Goal: Task Accomplishment & Management: Complete application form

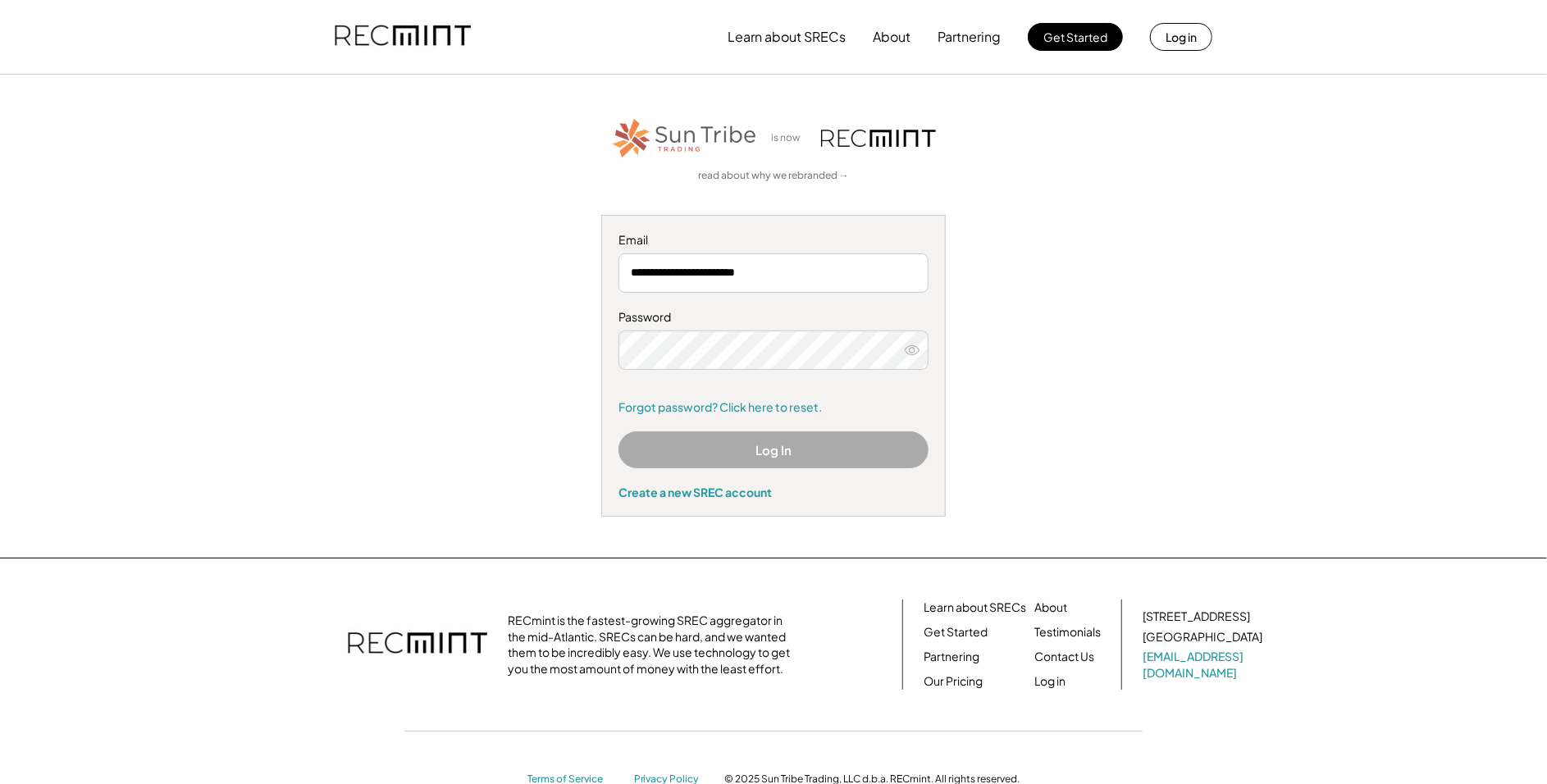
click at [790, 453] on button "Log In" at bounding box center [774, 450] width 310 height 37
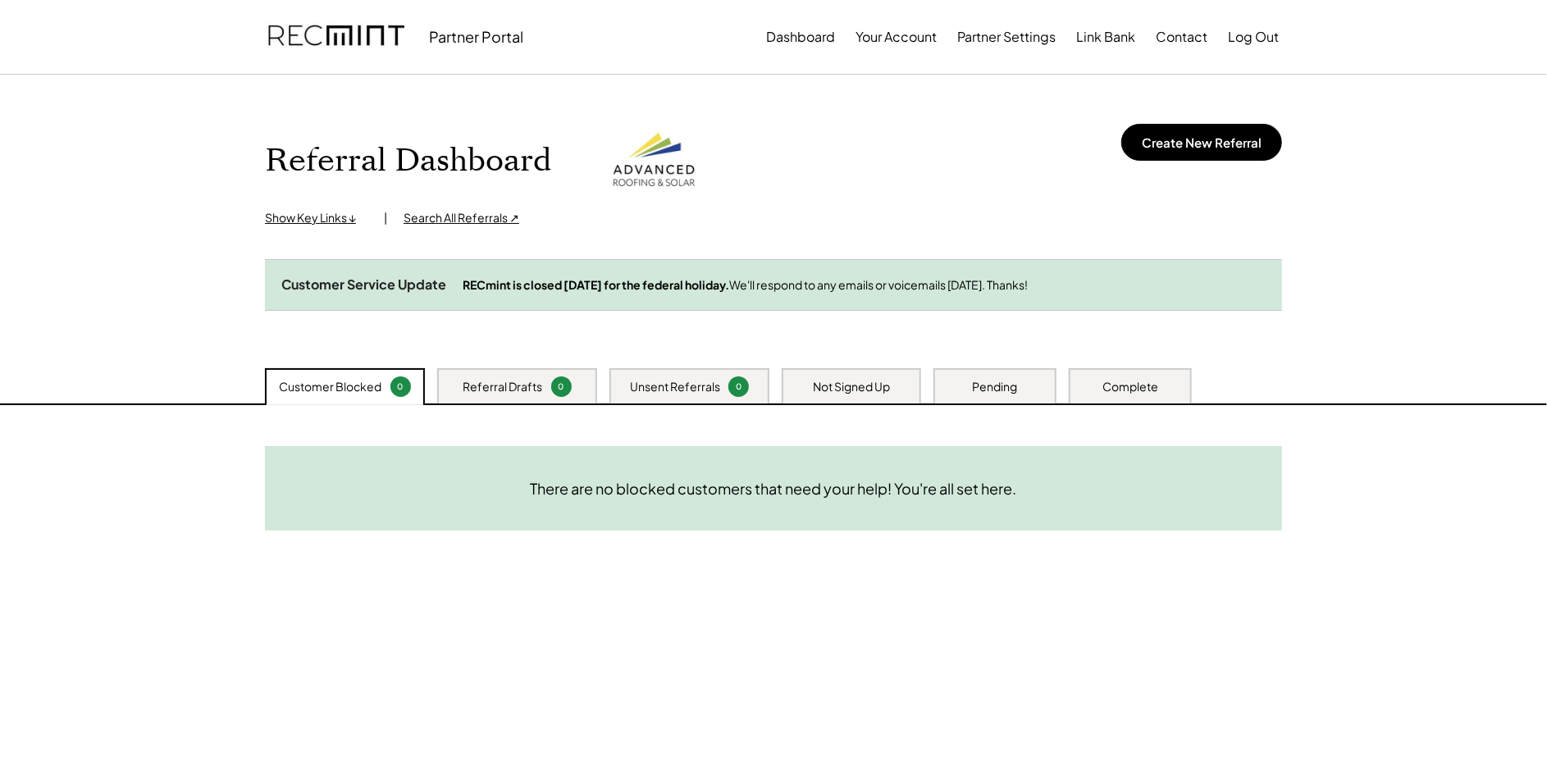
click at [828, 395] on div "Not Signed Up" at bounding box center [852, 387] width 77 height 16
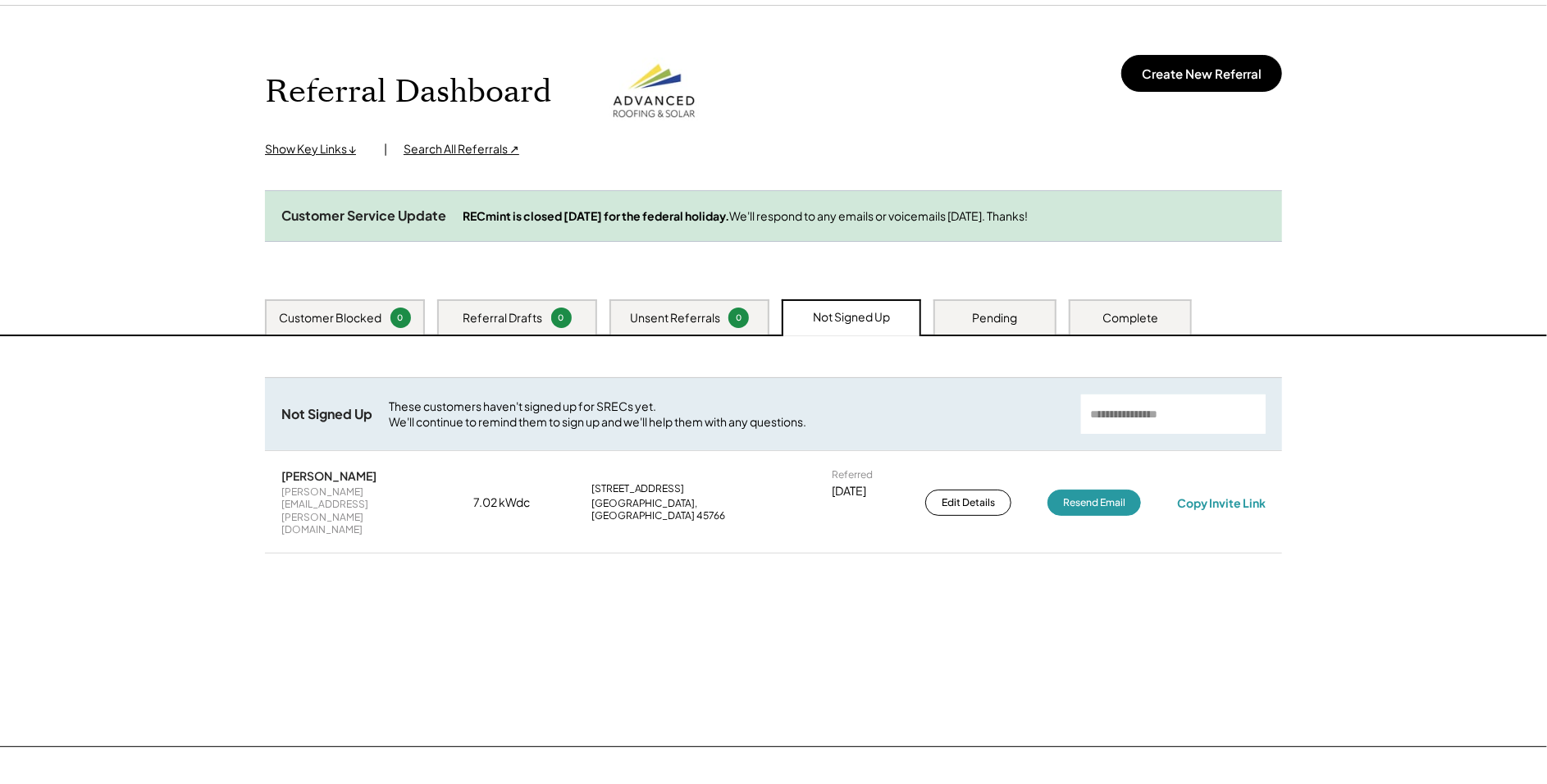
scroll to position [86, 0]
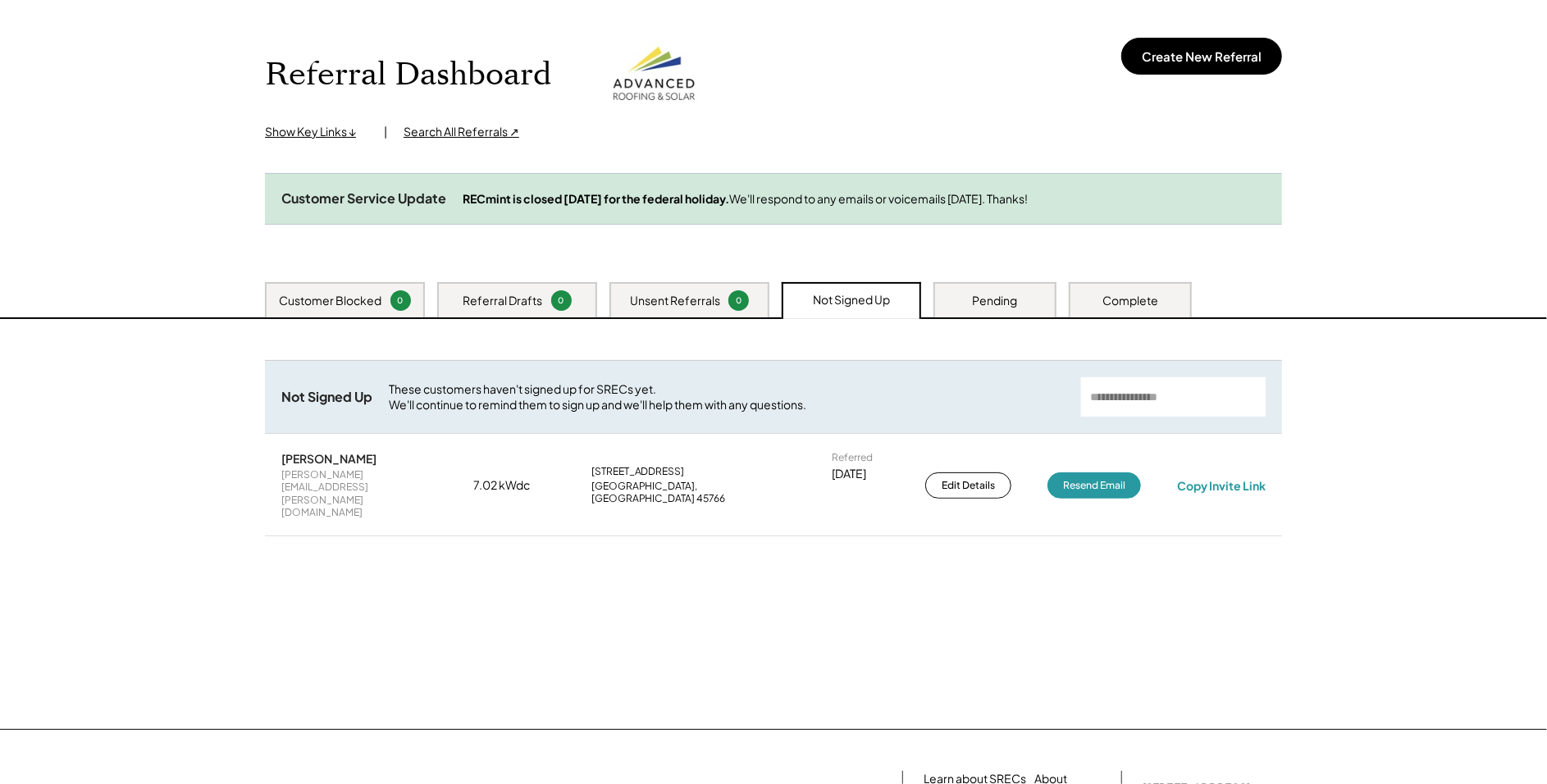
click at [1013, 317] on div "Pending" at bounding box center [994, 300] width 123 height 35
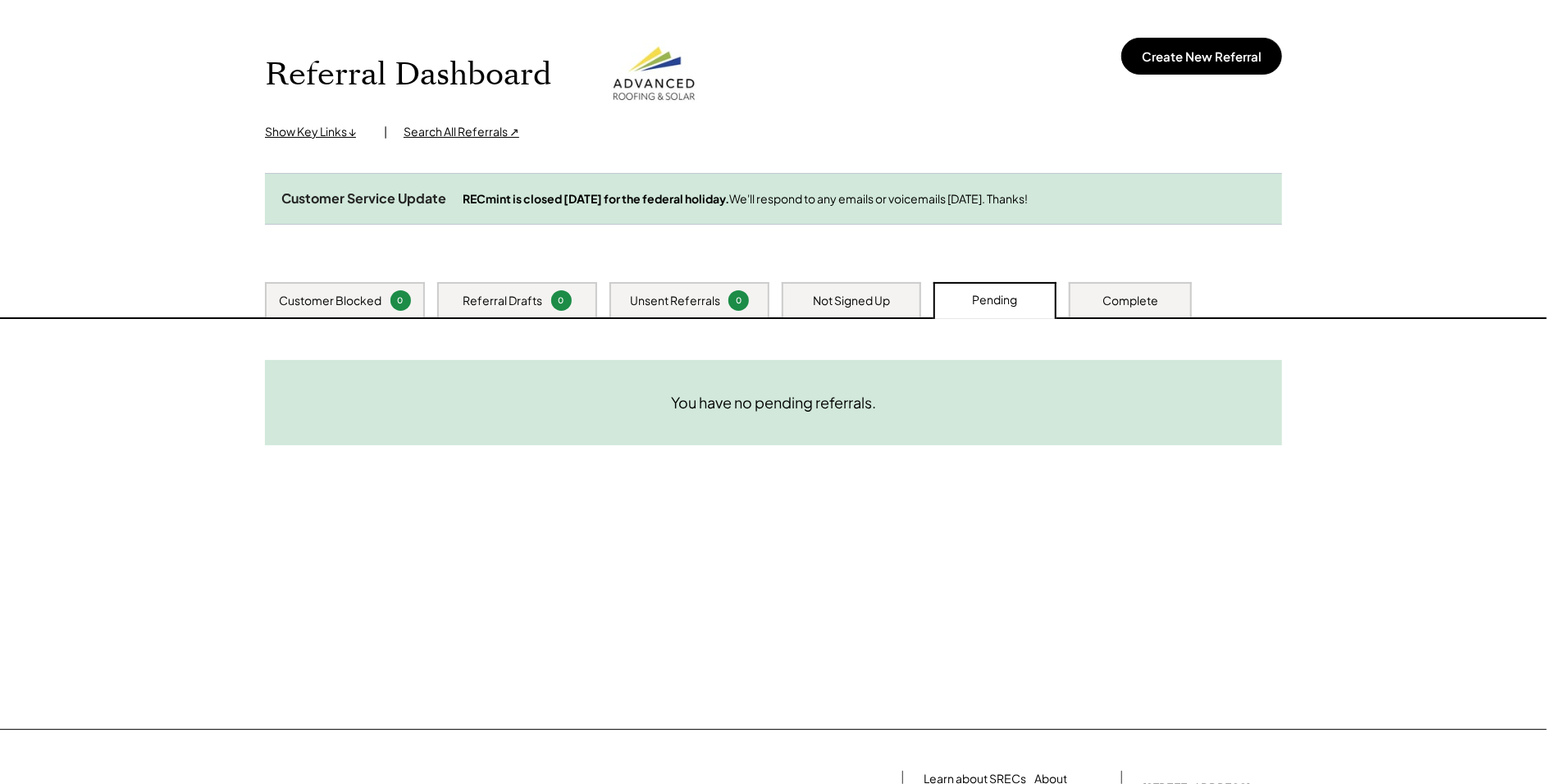
click at [1100, 315] on div "Complete" at bounding box center [1129, 300] width 123 height 35
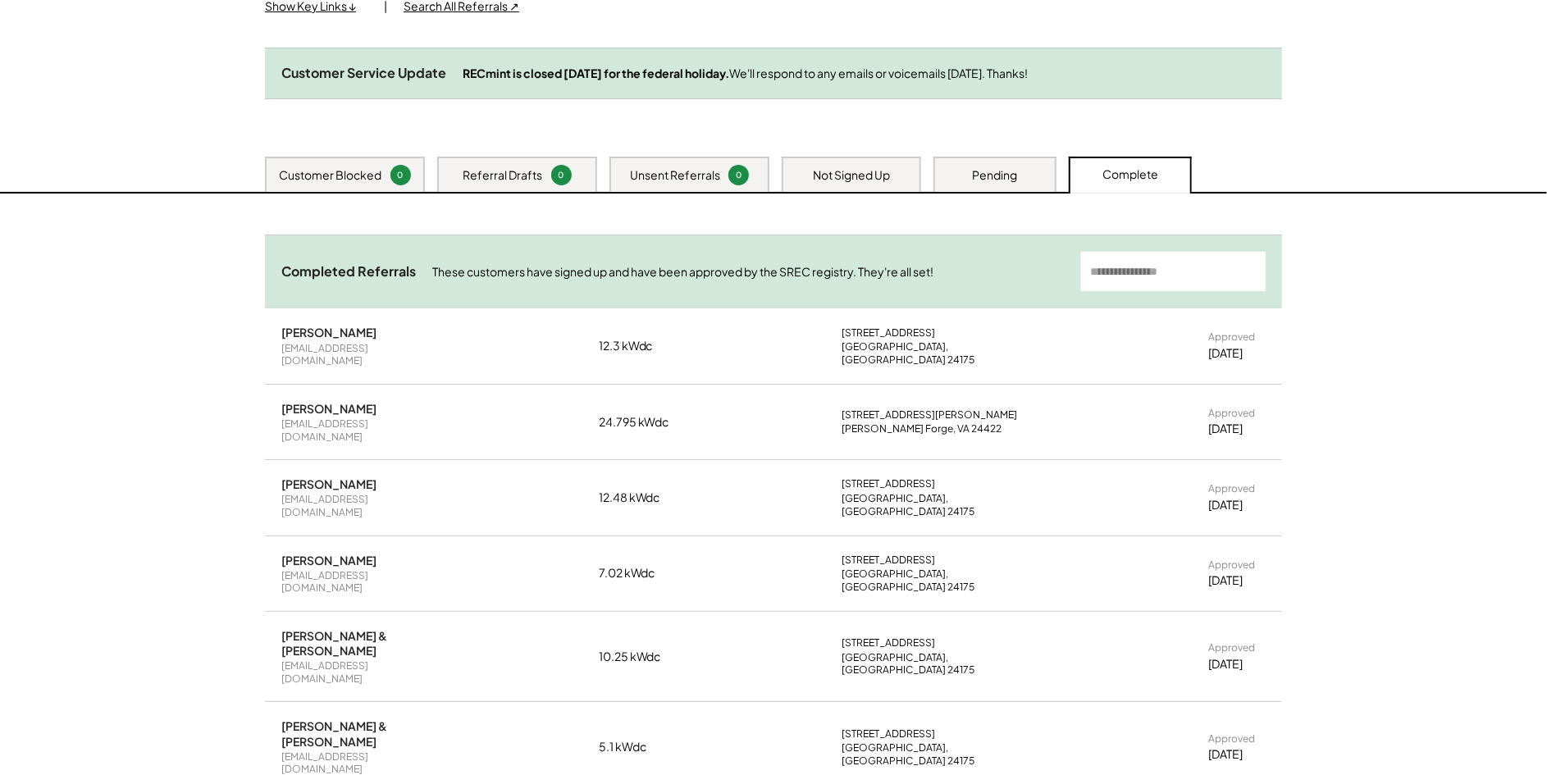
scroll to position [222, 0]
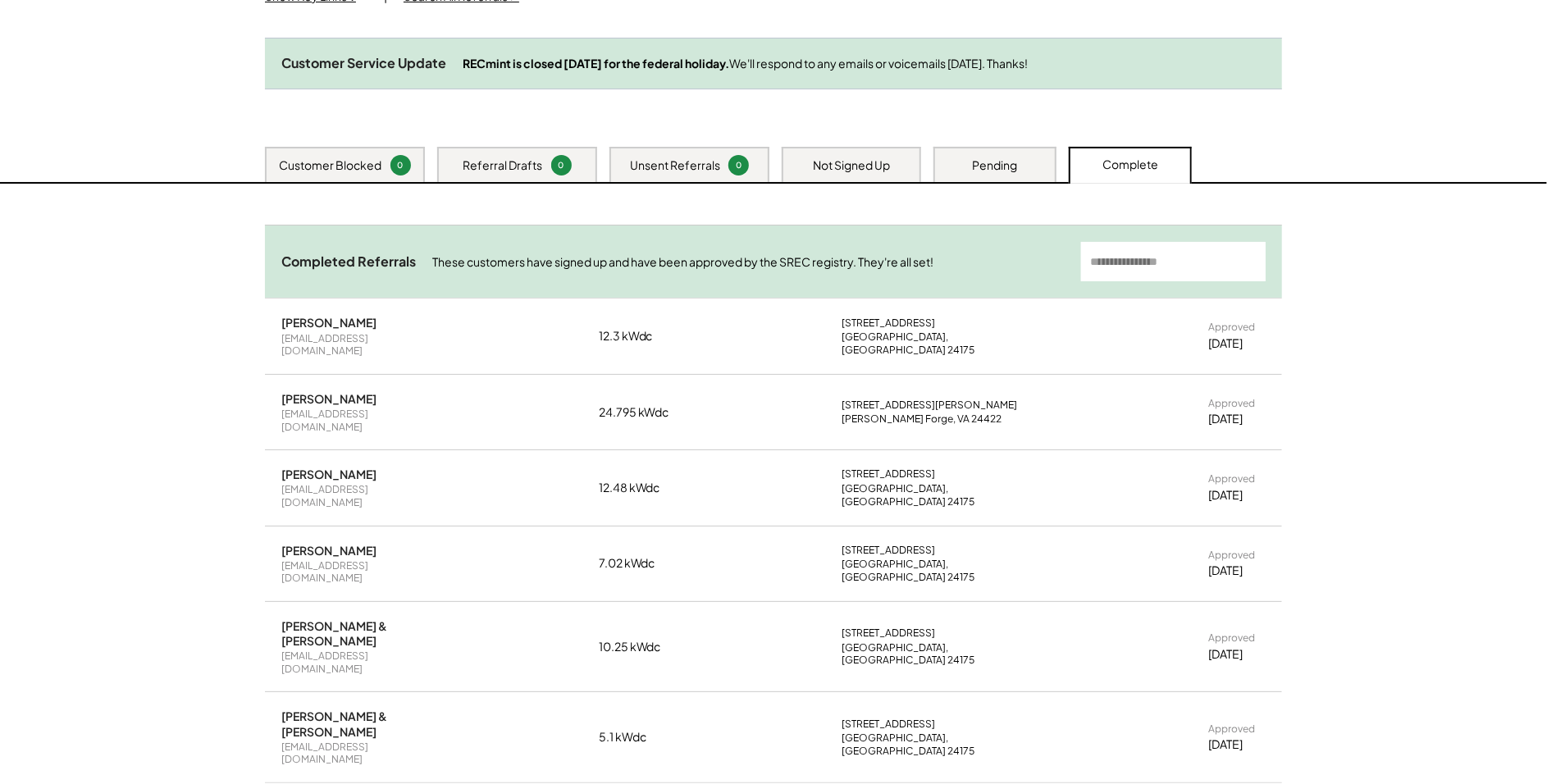
click at [348, 171] on div "Customer Blocked" at bounding box center [331, 166] width 102 height 16
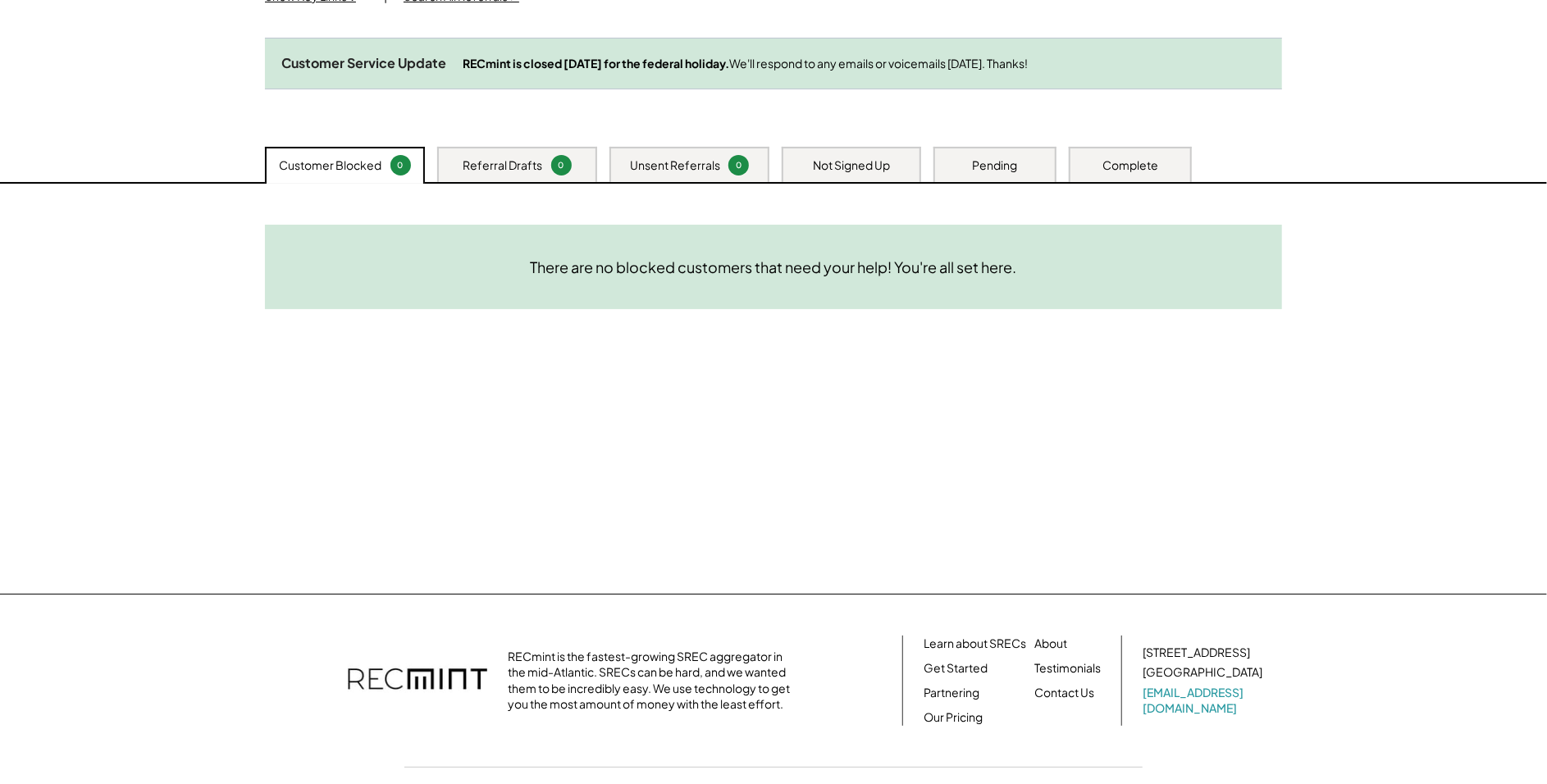
click at [463, 182] on div "Referral Drafts 0" at bounding box center [517, 164] width 160 height 35
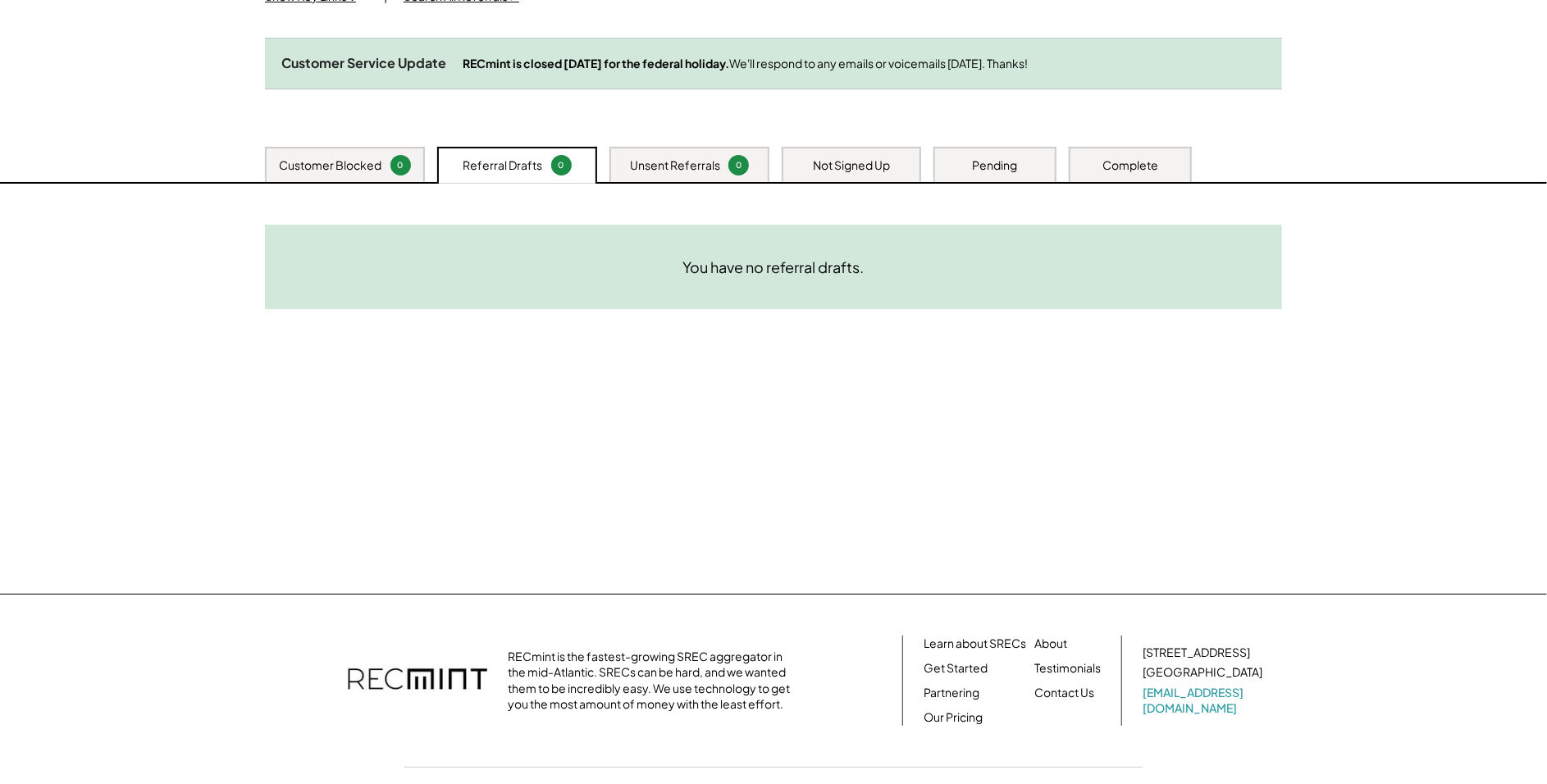
click at [636, 182] on div "Unsent Referrals 0" at bounding box center [689, 164] width 160 height 35
click at [862, 168] on div "Not Signed Up" at bounding box center [851, 164] width 139 height 35
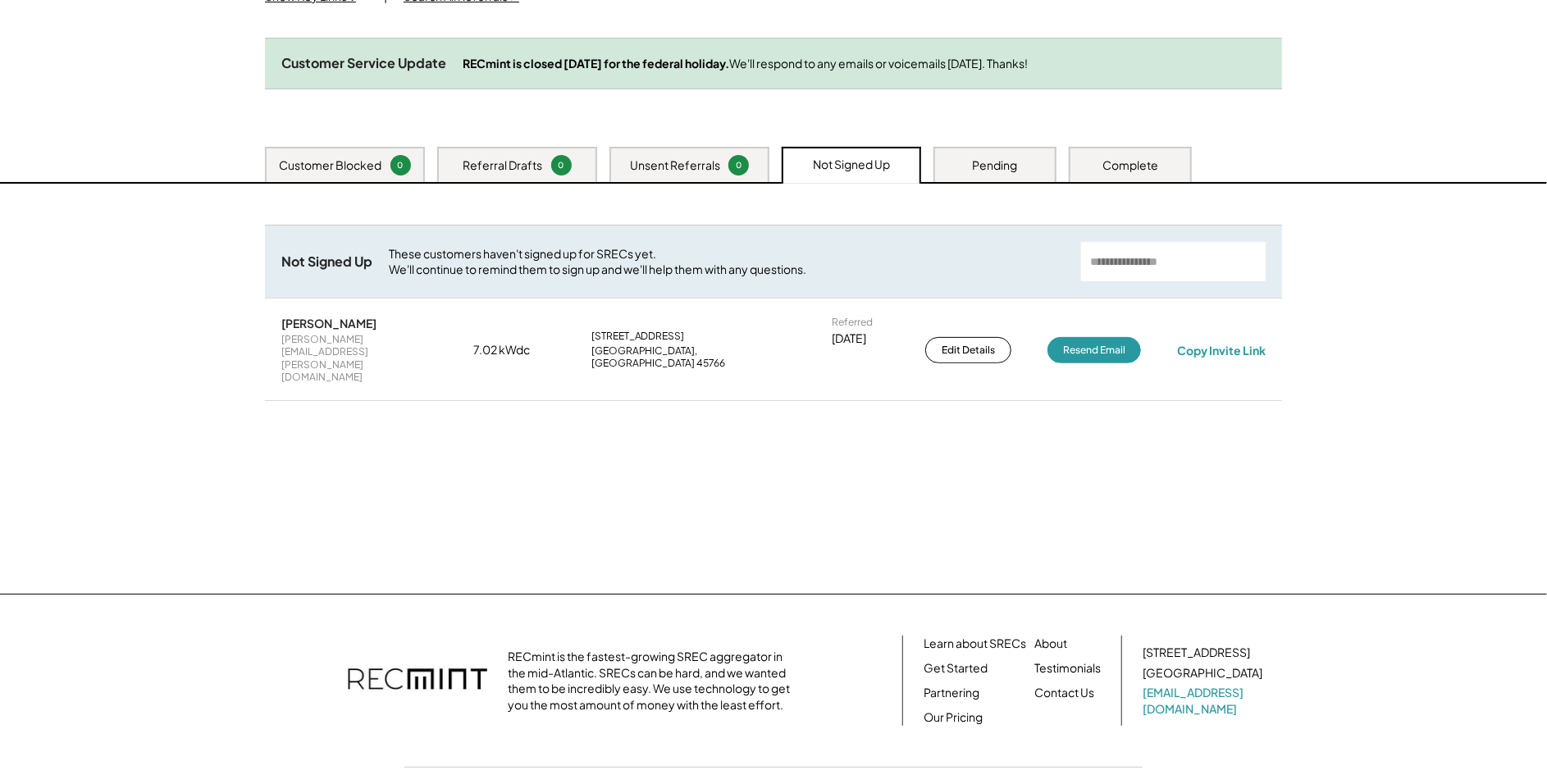
click at [993, 174] on div "Pending" at bounding box center [995, 166] width 45 height 16
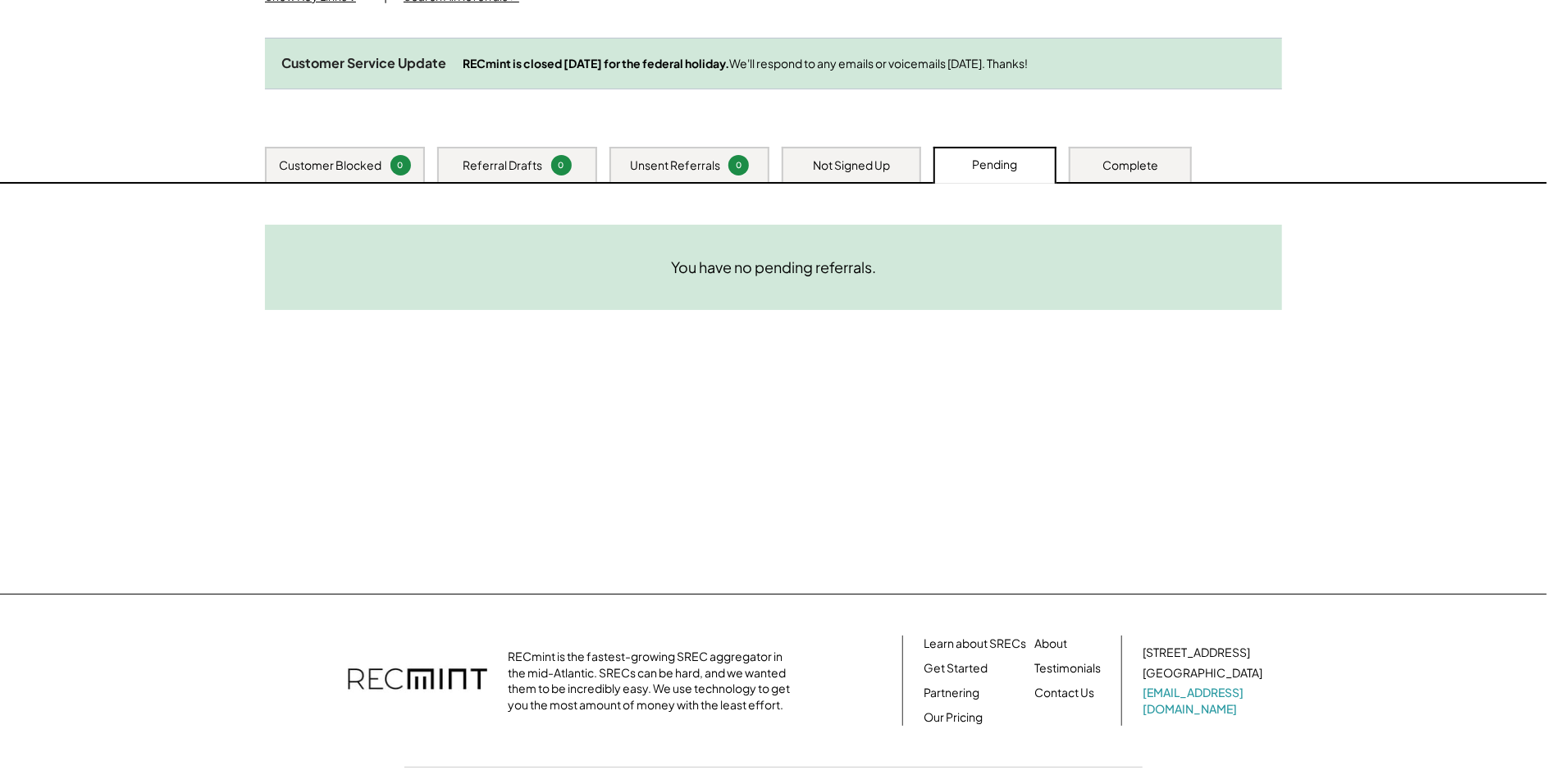
scroll to position [0, 0]
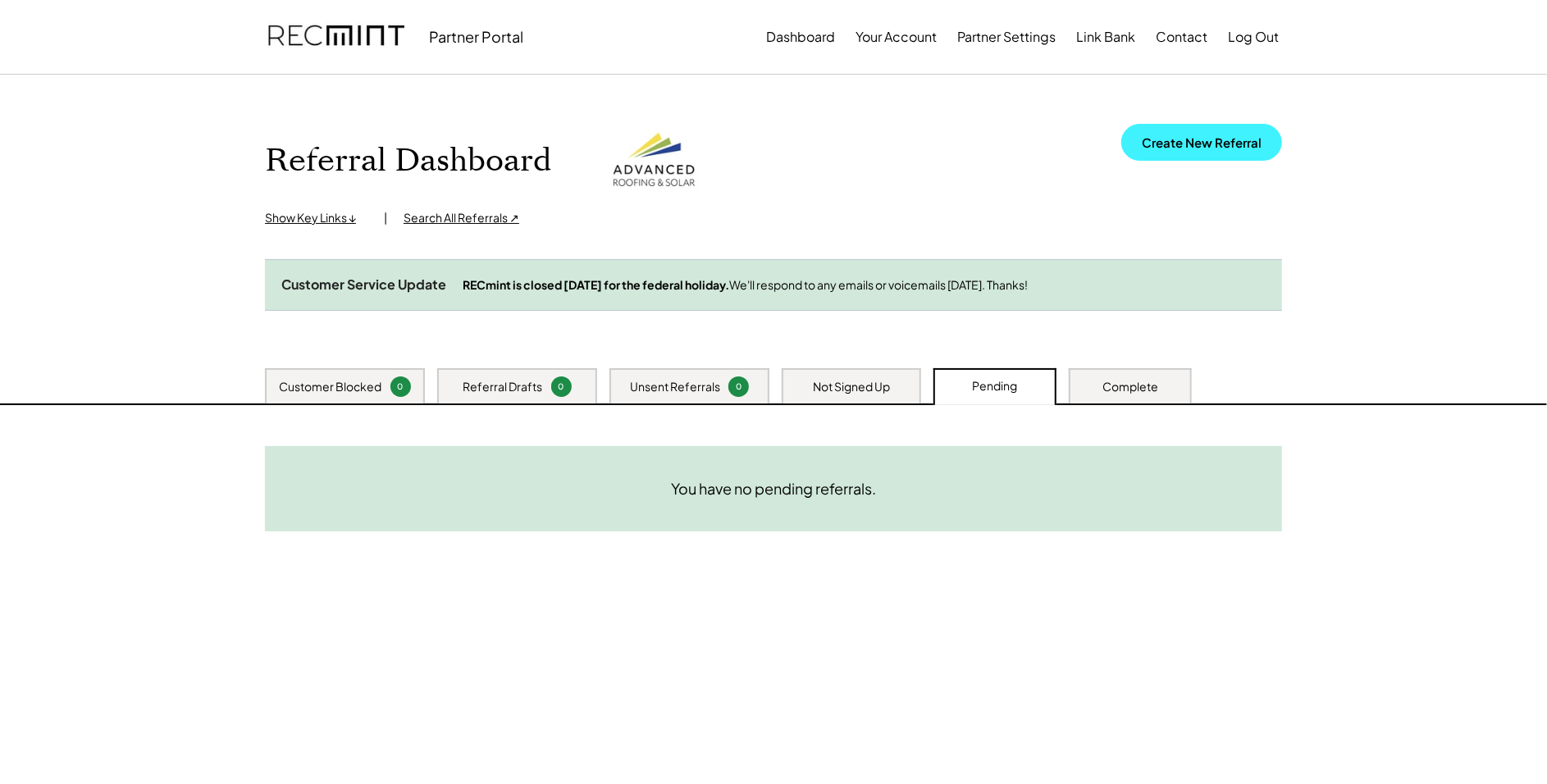
click at [1233, 146] on button "Create New Referral" at bounding box center [1201, 142] width 161 height 37
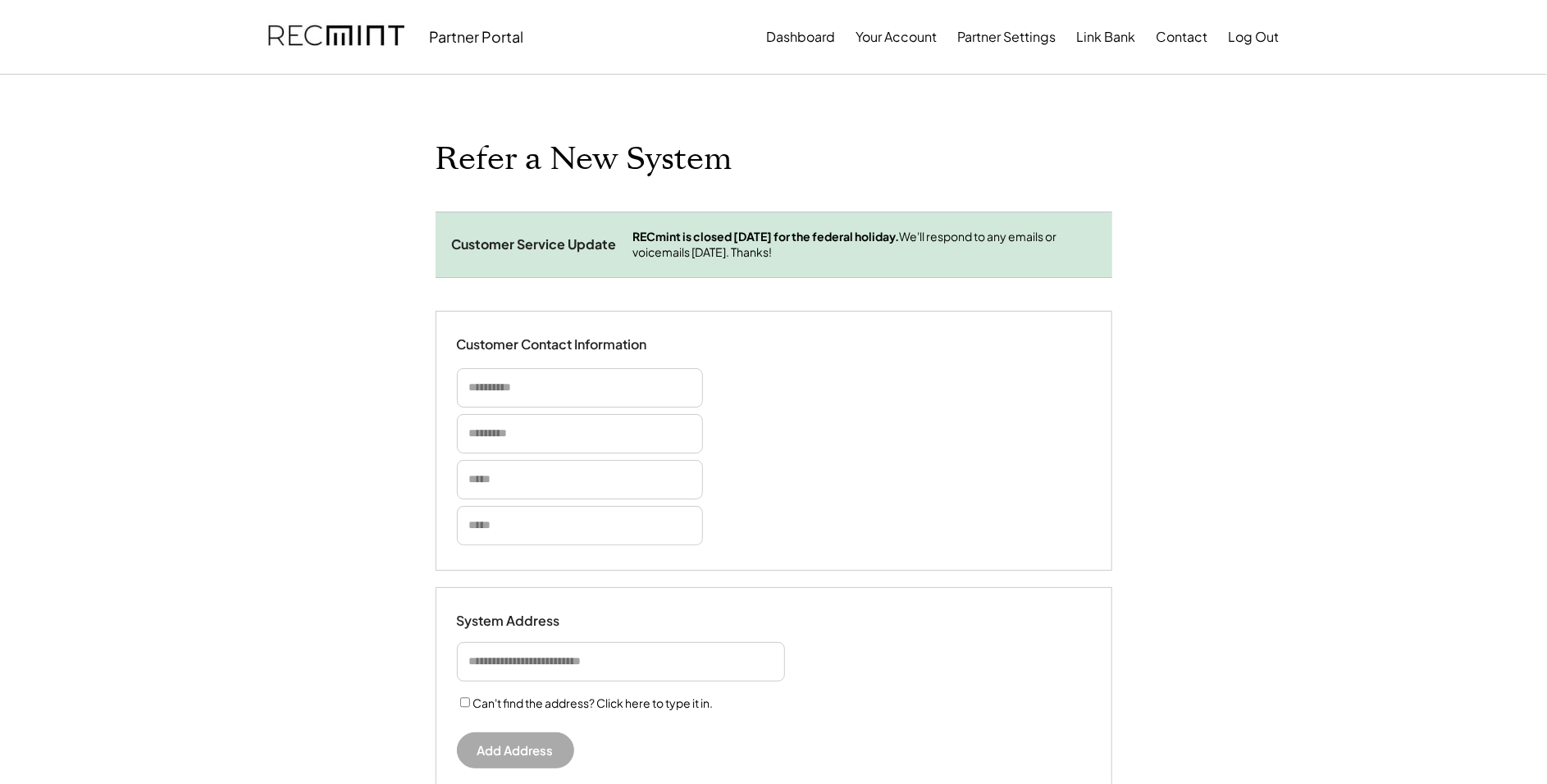
select select "**********"
click at [584, 389] on input "input" at bounding box center [580, 388] width 246 height 40
type input "*"
